Goal: Task Accomplishment & Management: Manage account settings

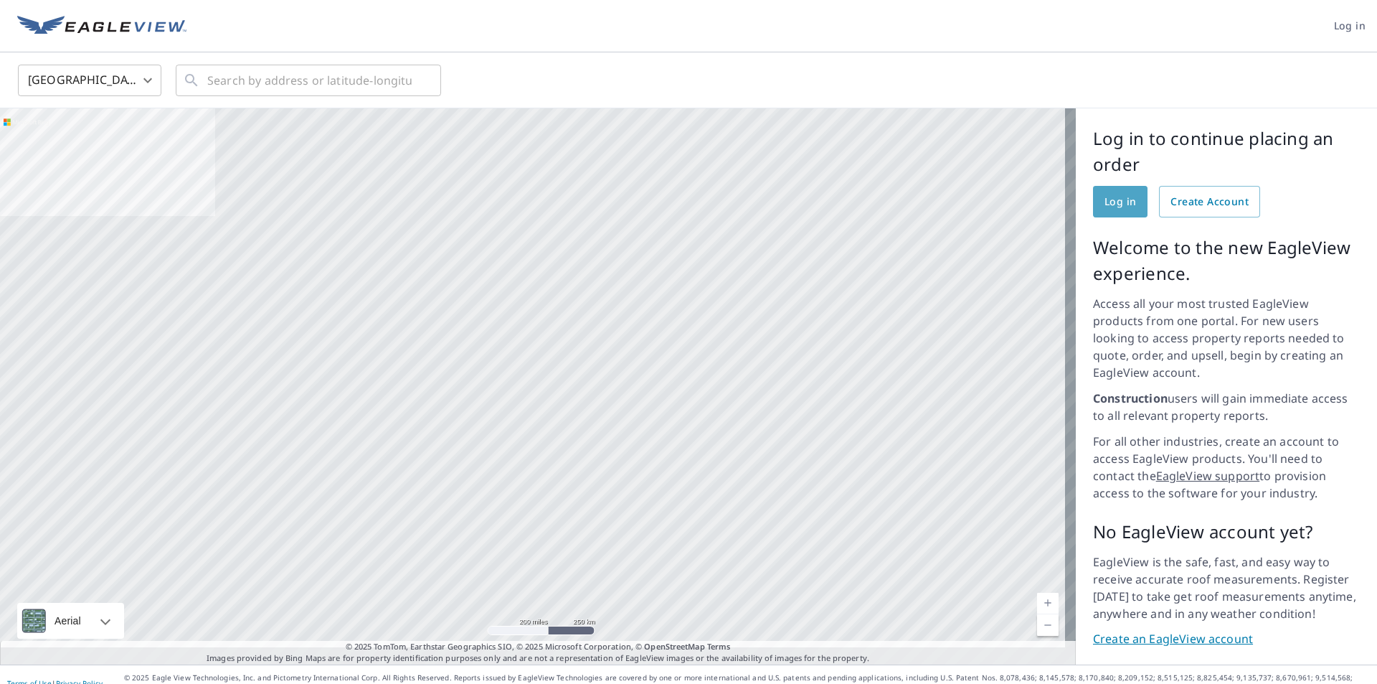
click at [1110, 193] on span "Log in" at bounding box center [1121, 202] width 32 height 18
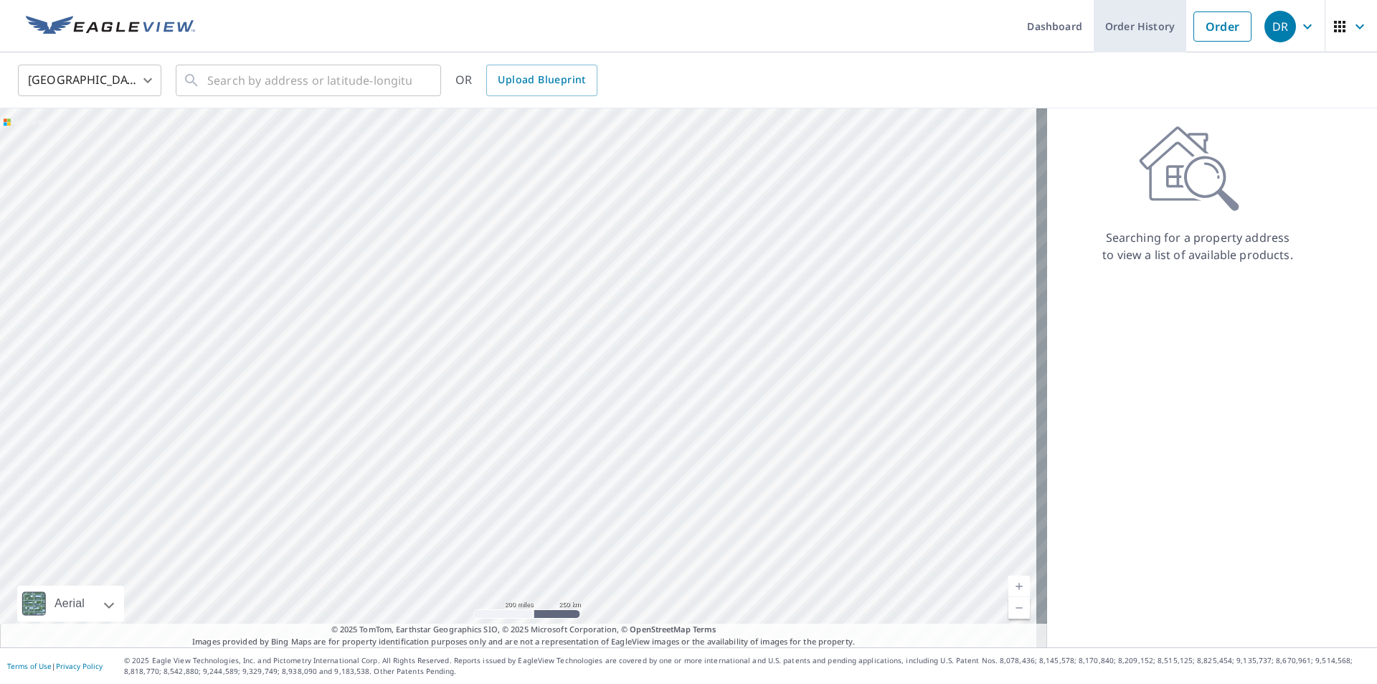
click at [1145, 39] on link "Order History" at bounding box center [1140, 26] width 93 height 52
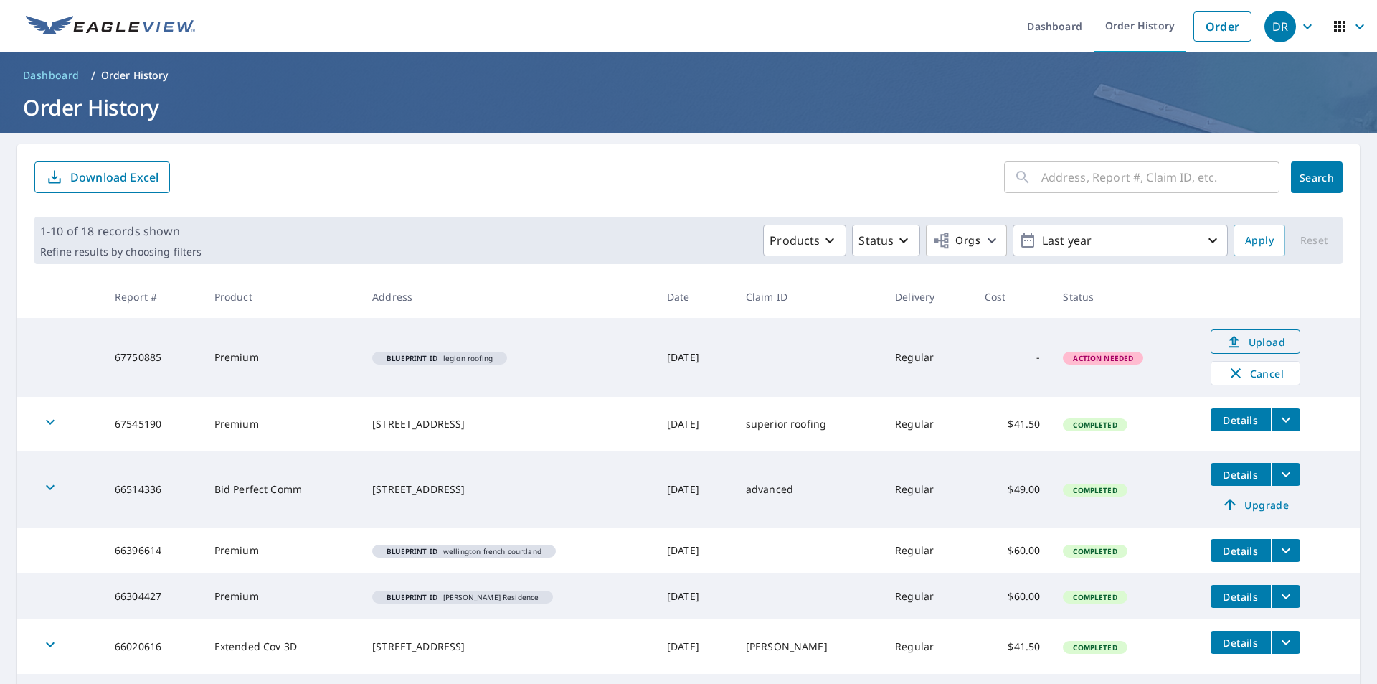
click at [1226, 341] on icon at bounding box center [1234, 341] width 17 height 17
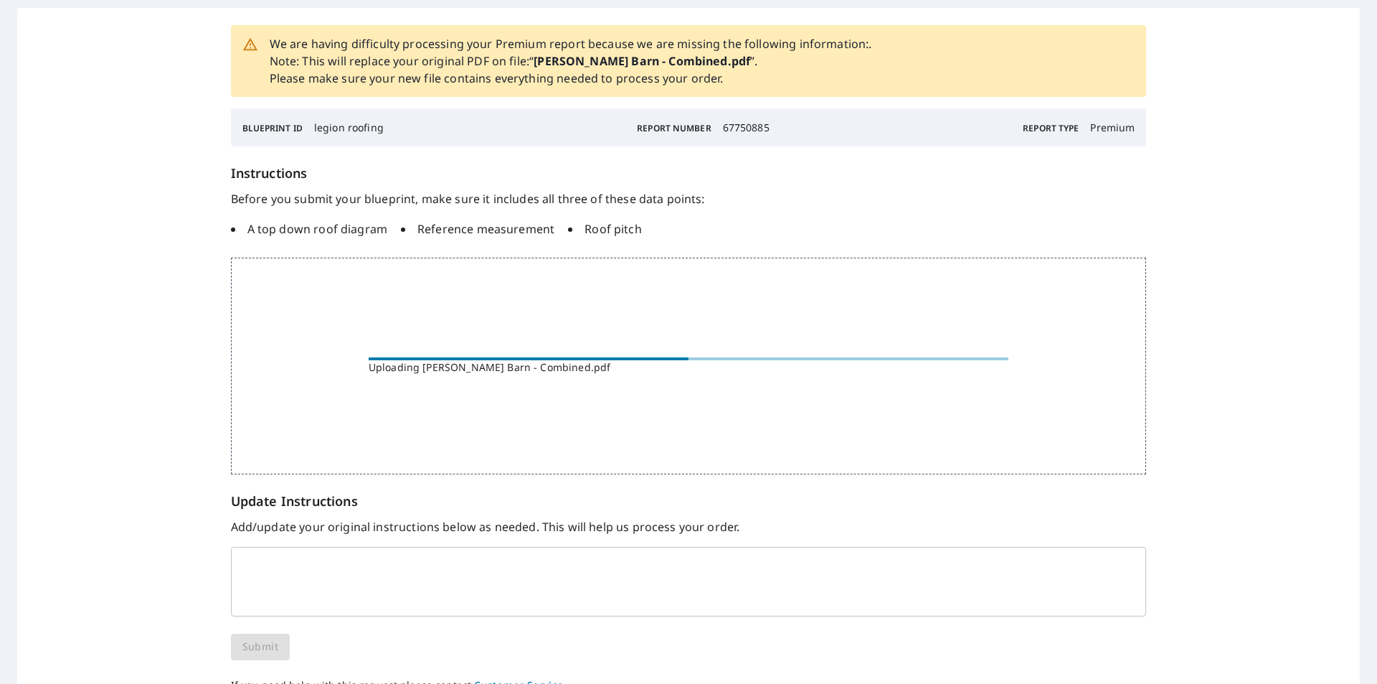
scroll to position [131, 0]
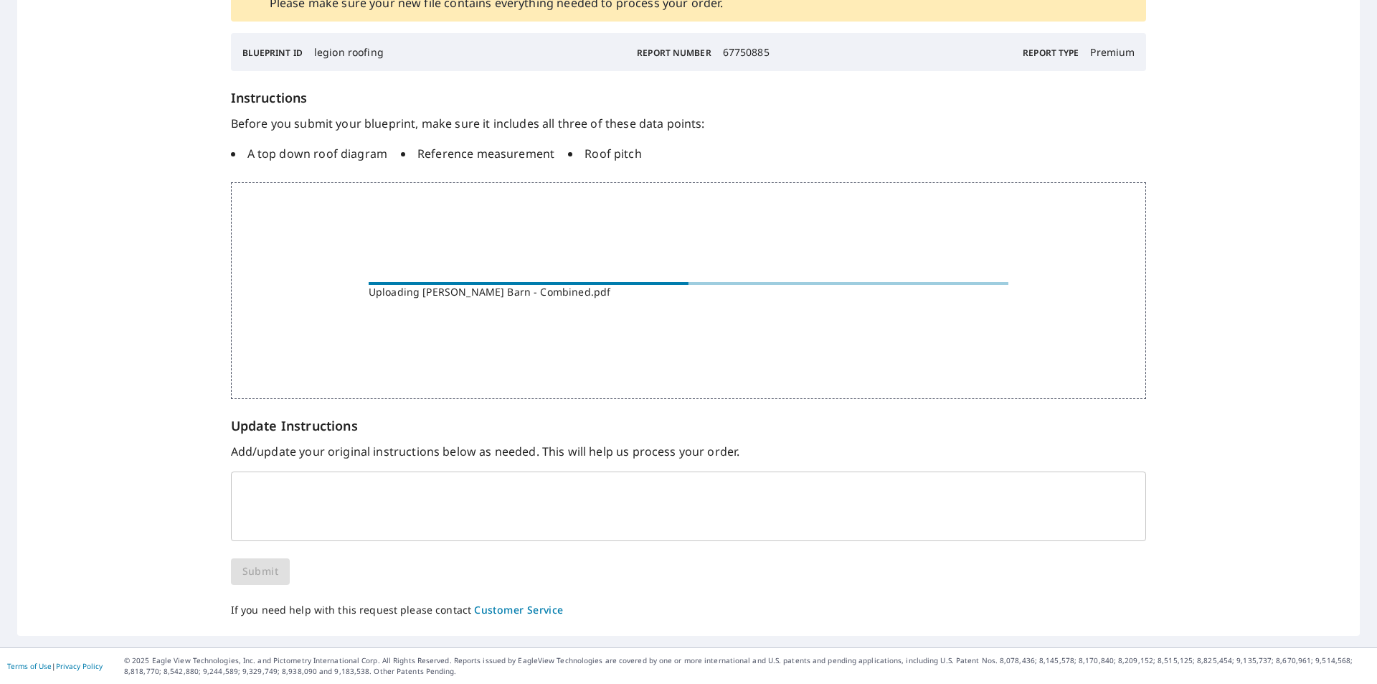
click at [305, 492] on textarea at bounding box center [689, 506] width 896 height 43
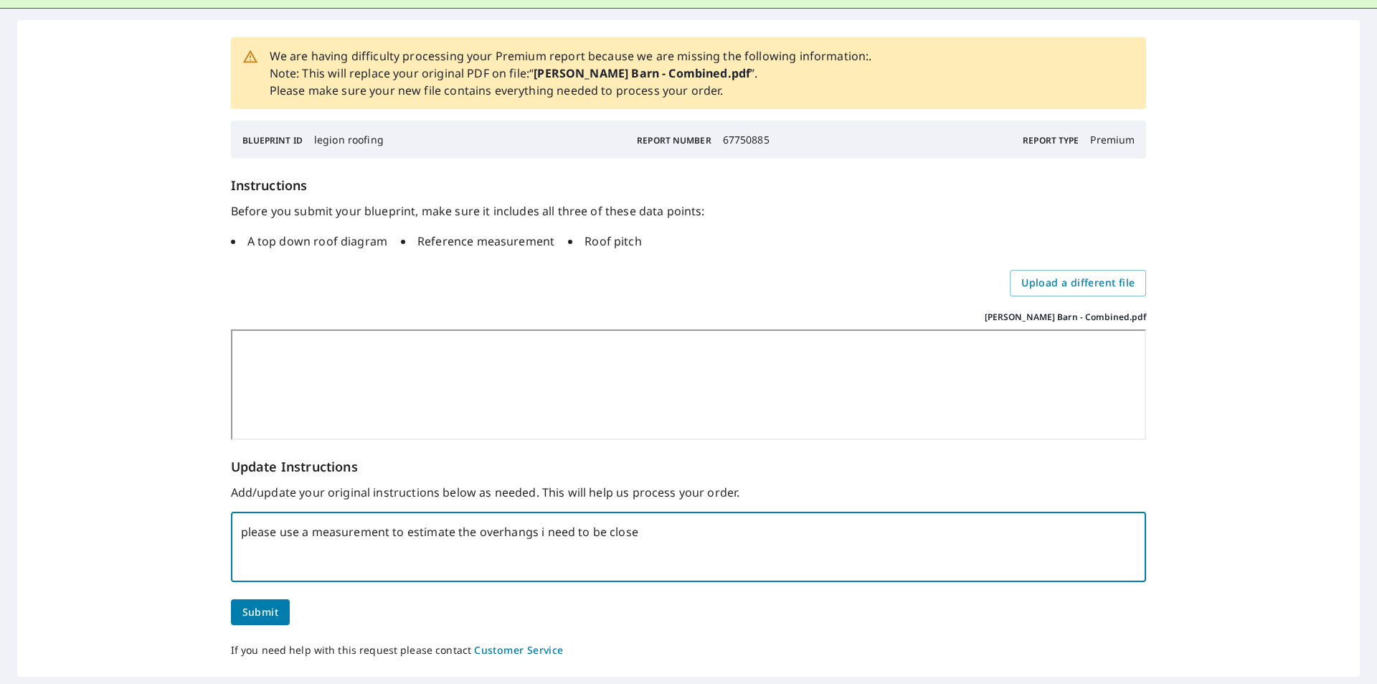
scroll to position [121, 0]
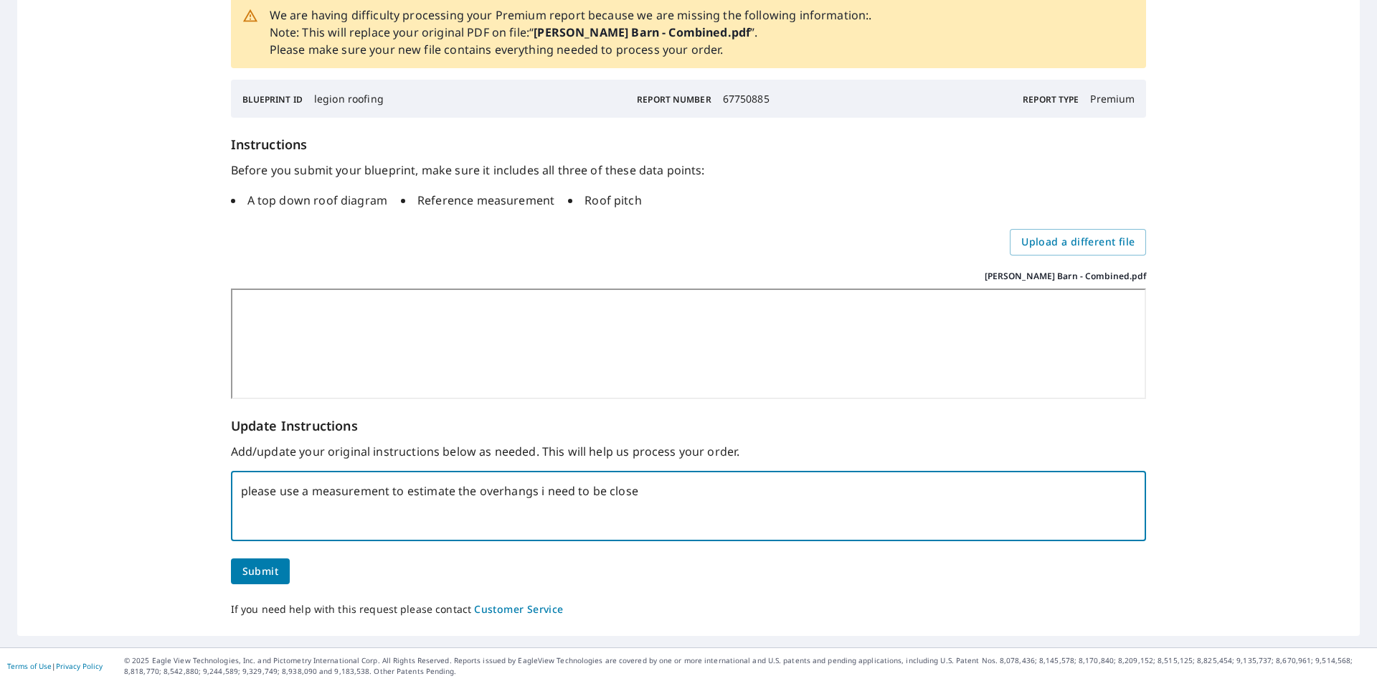
type textarea "please use a measurement to estimate the overhangs i need to be close"
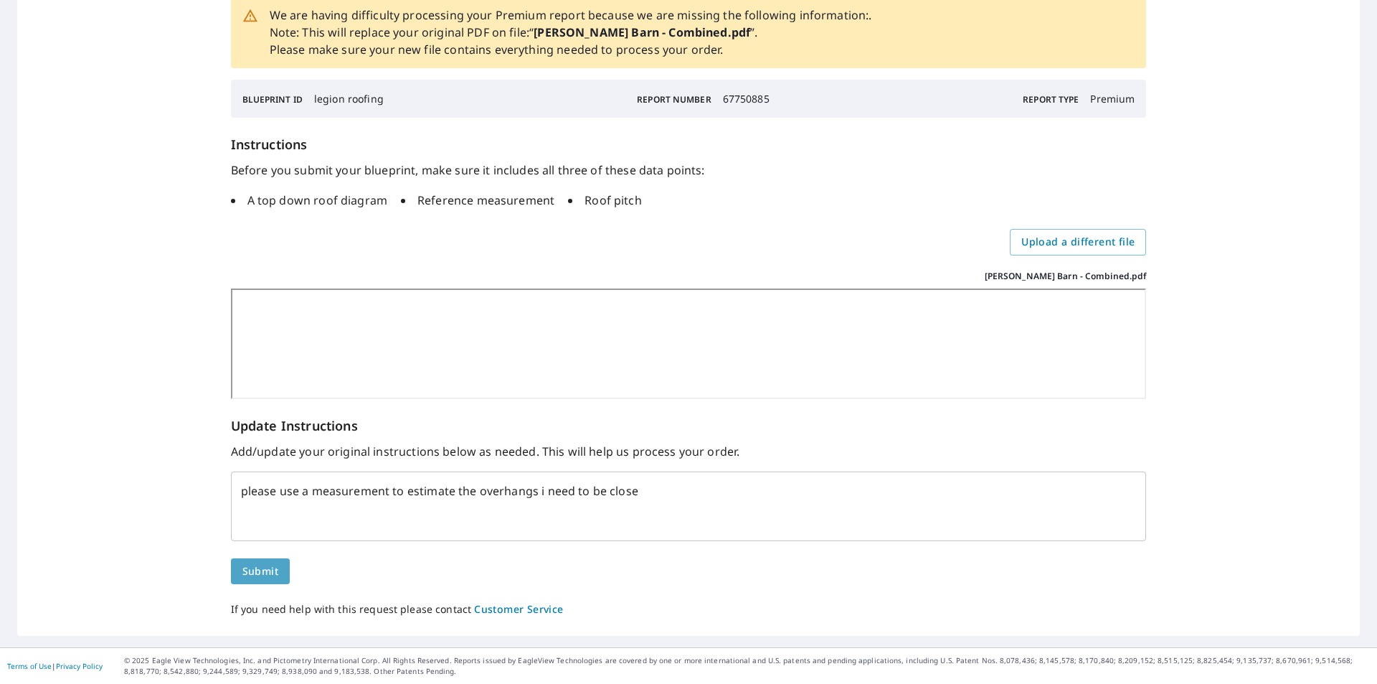
click at [276, 578] on span "Submit" at bounding box center [260, 571] width 36 height 18
click at [258, 573] on span "Submit" at bounding box center [260, 571] width 36 height 18
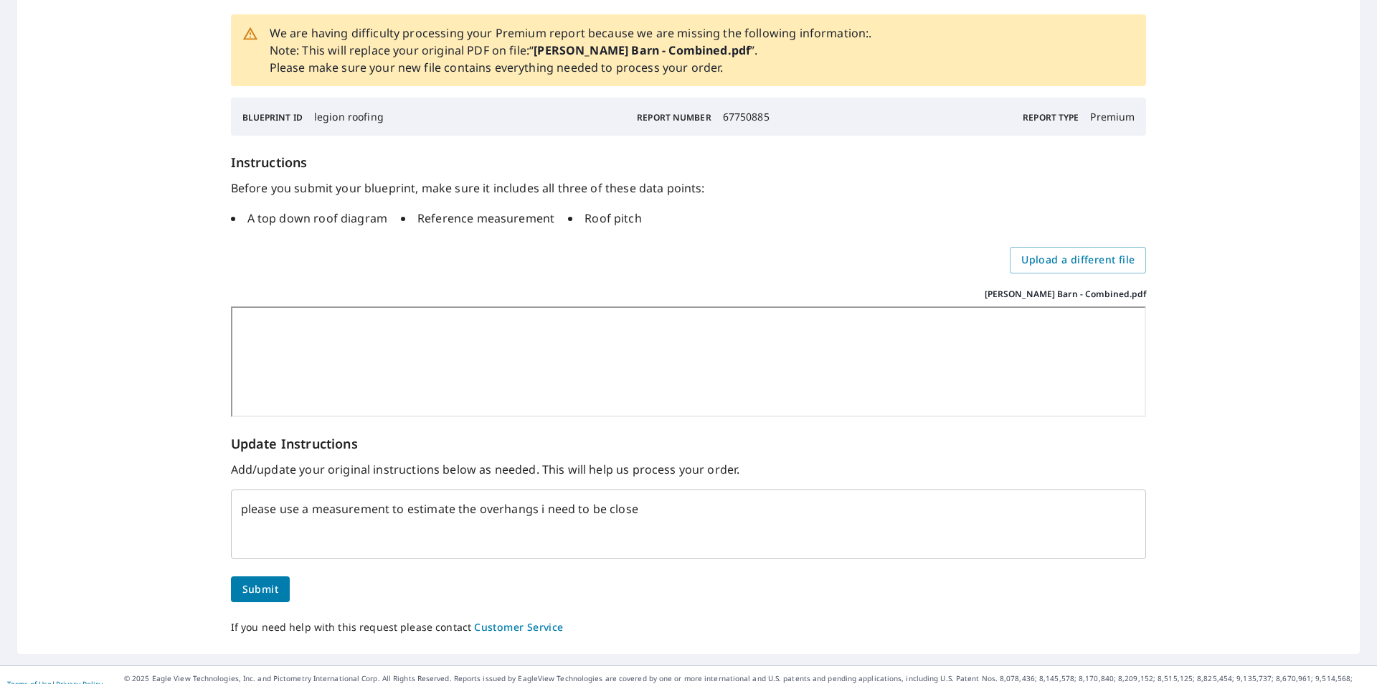
scroll to position [120, 0]
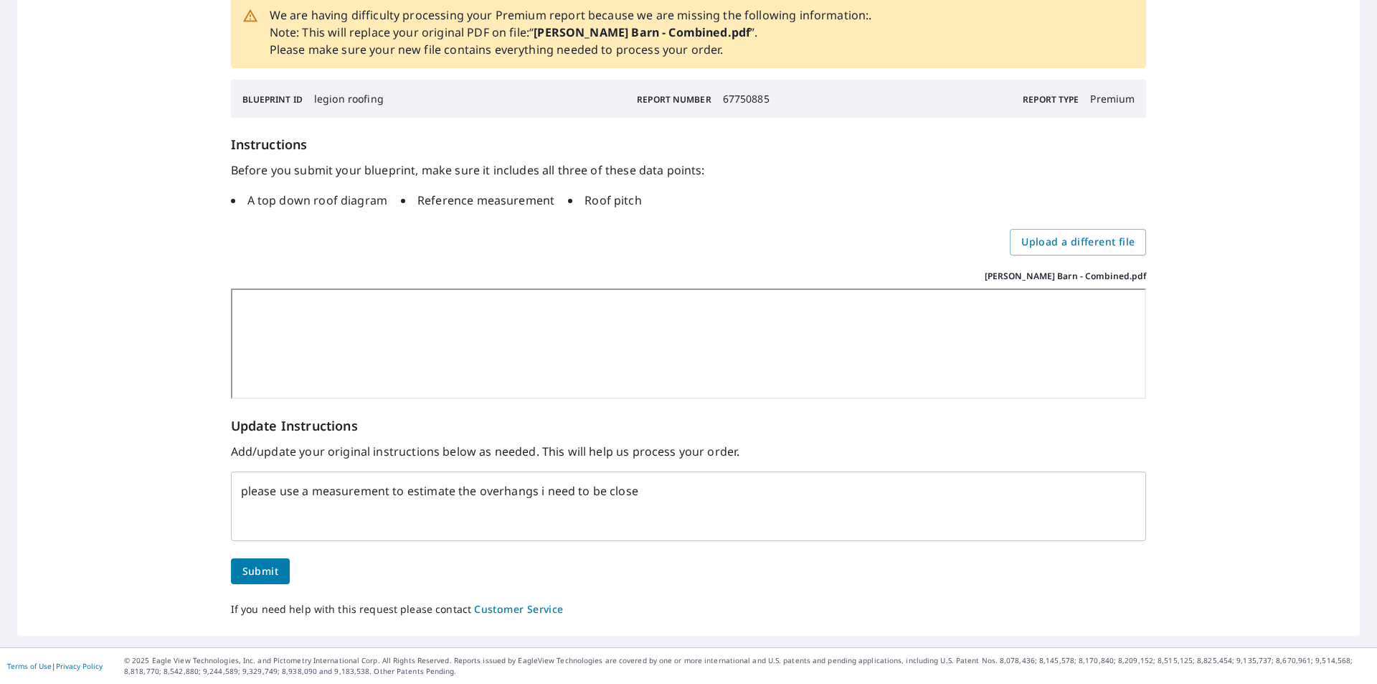
click at [260, 571] on span "Submit" at bounding box center [260, 571] width 36 height 18
click at [260, 578] on span "Submit" at bounding box center [260, 571] width 36 height 18
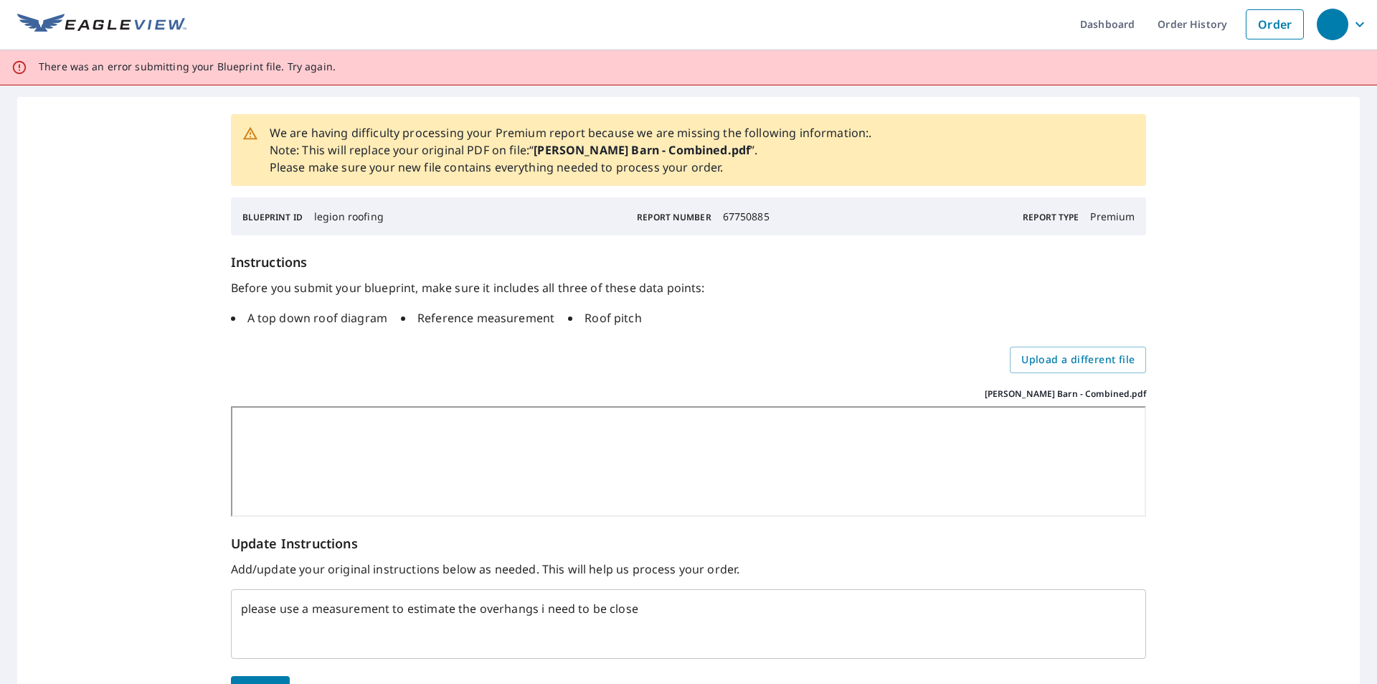
click at [259, 570] on div "Update Instructions Add/update your original instructions below as needed. This…" at bounding box center [689, 596] width 916 height 125
